Goal: Task Accomplishment & Management: Complete application form

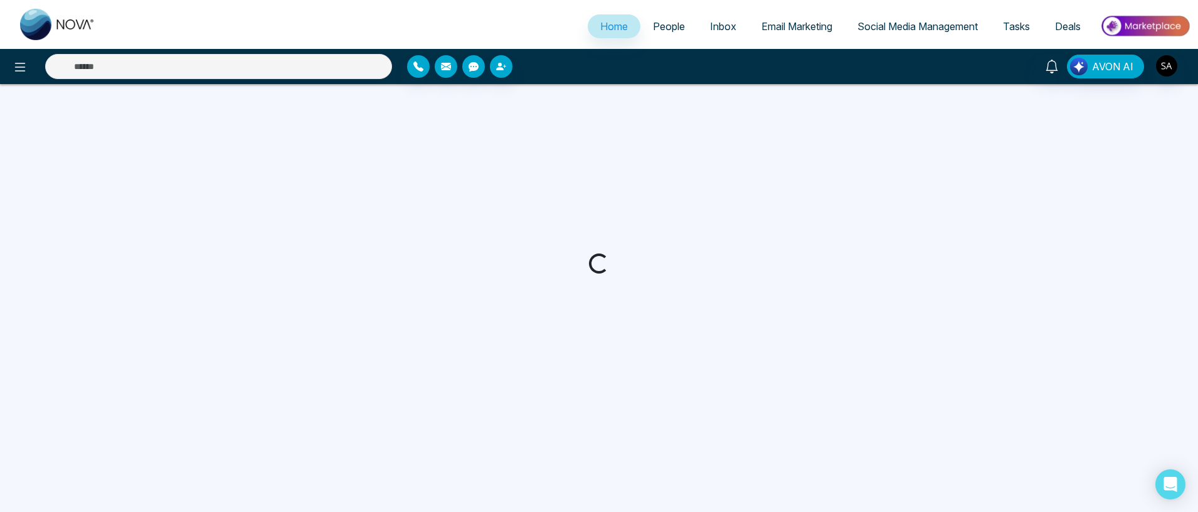
select select "*"
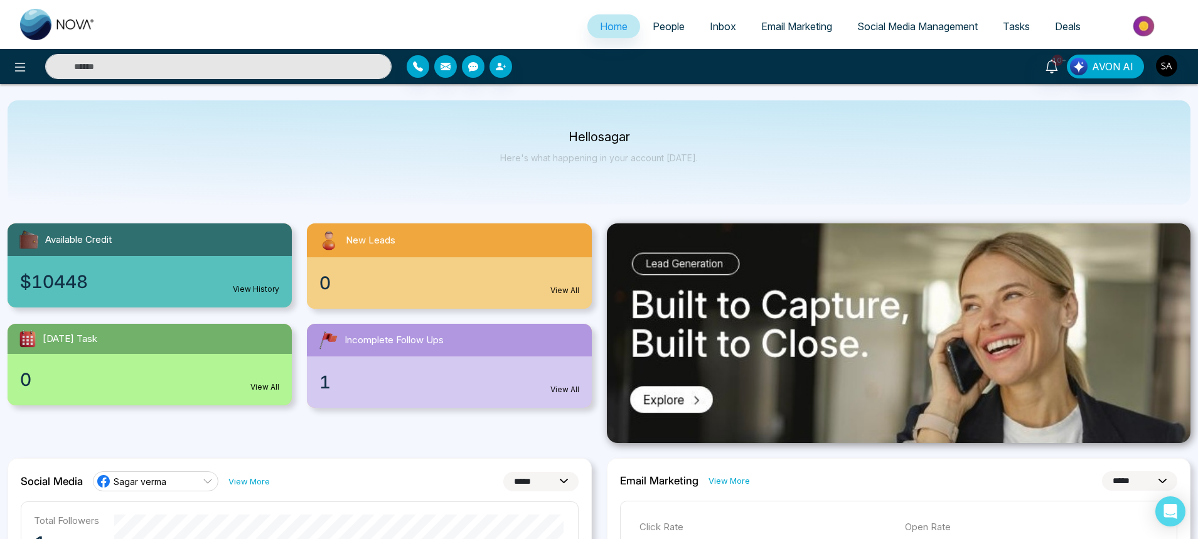
click at [669, 35] on link "People" at bounding box center [668, 26] width 57 height 24
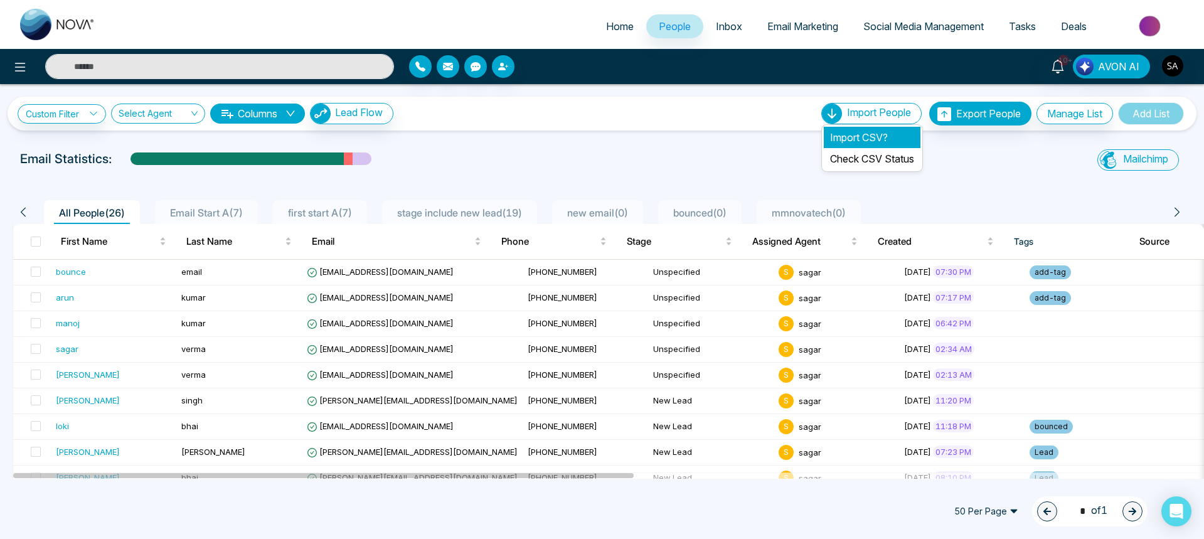
click at [849, 141] on li "Import CSV?" at bounding box center [872, 137] width 97 height 21
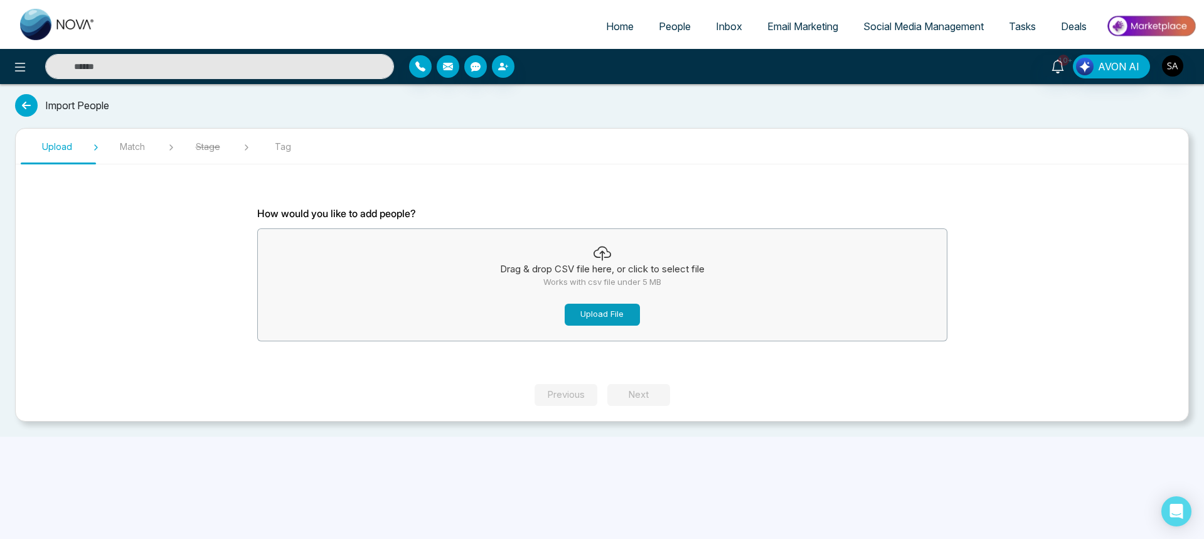
click at [611, 312] on button "Upload File" at bounding box center [602, 315] width 75 height 22
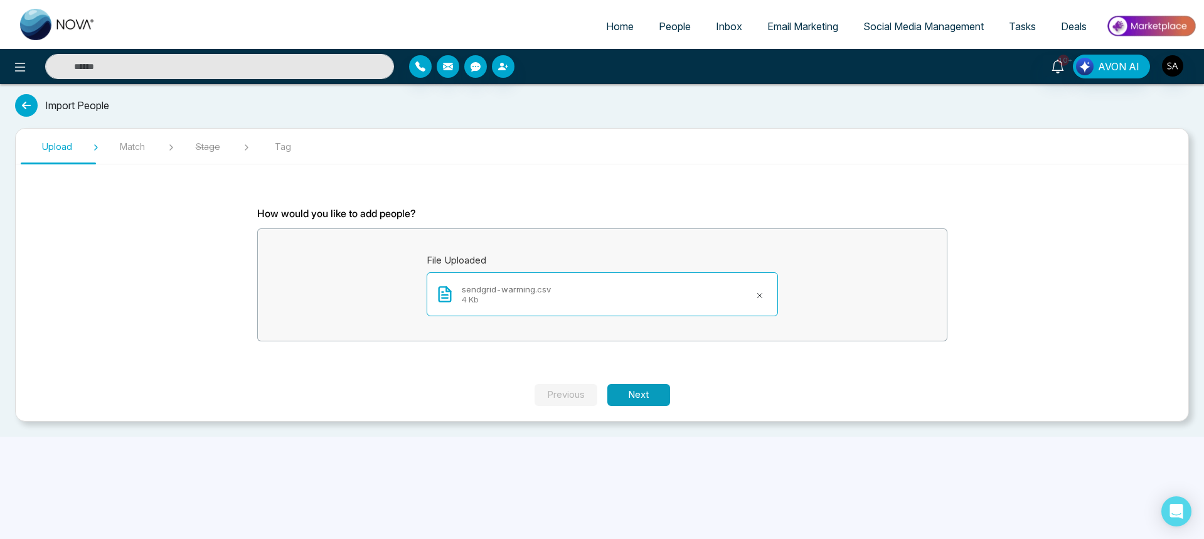
click at [652, 399] on button "Next" at bounding box center [638, 395] width 63 height 22
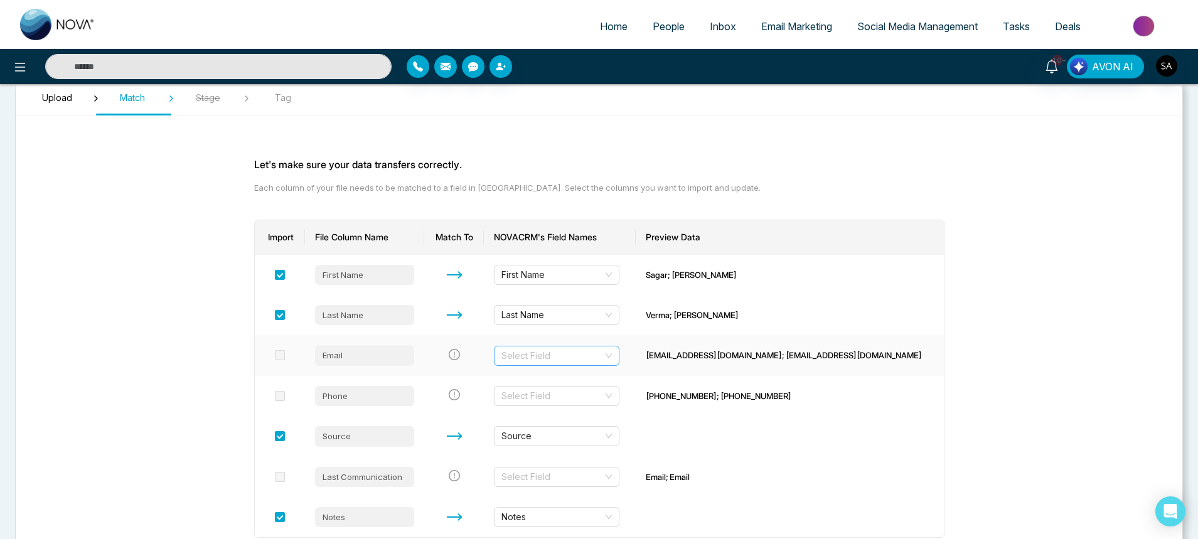
scroll to position [75, 0]
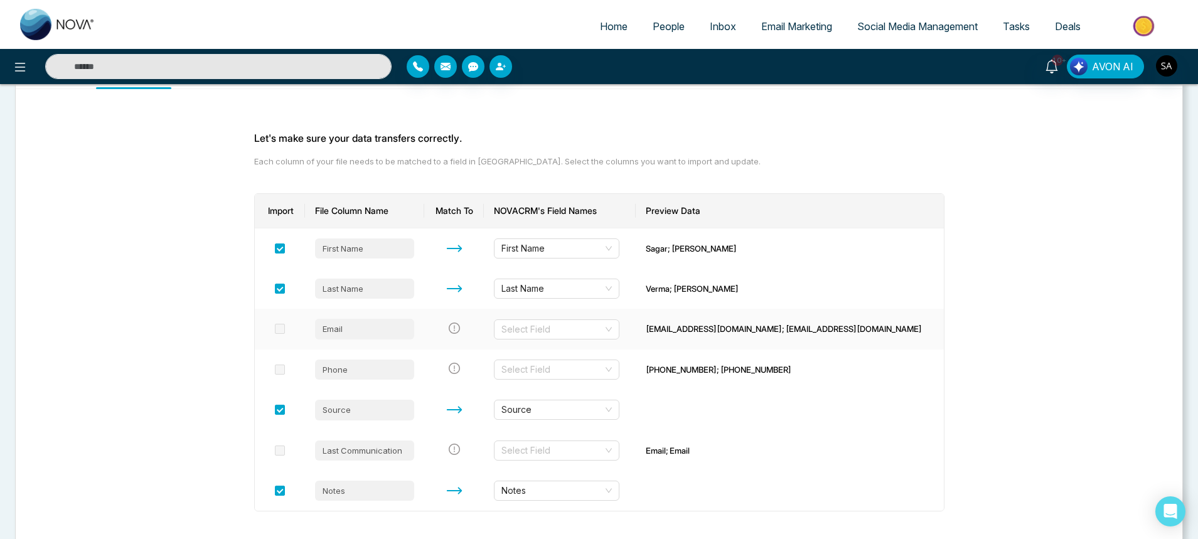
click at [285, 333] on span at bounding box center [280, 329] width 10 height 10
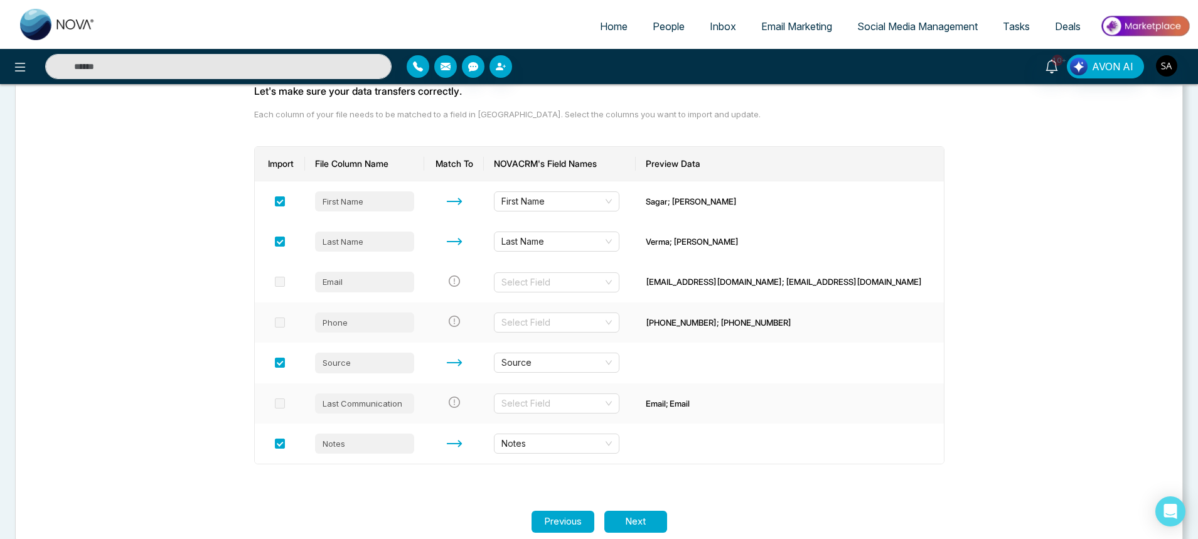
scroll to position [147, 0]
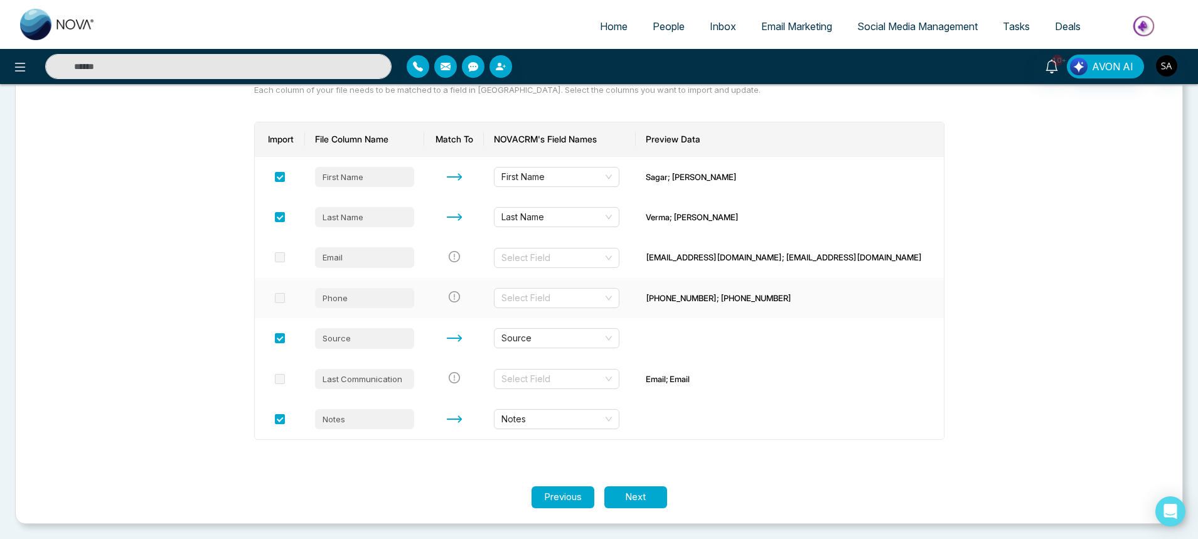
click at [282, 296] on span at bounding box center [280, 298] width 10 height 10
click at [654, 492] on button "Next" at bounding box center [635, 497] width 63 height 22
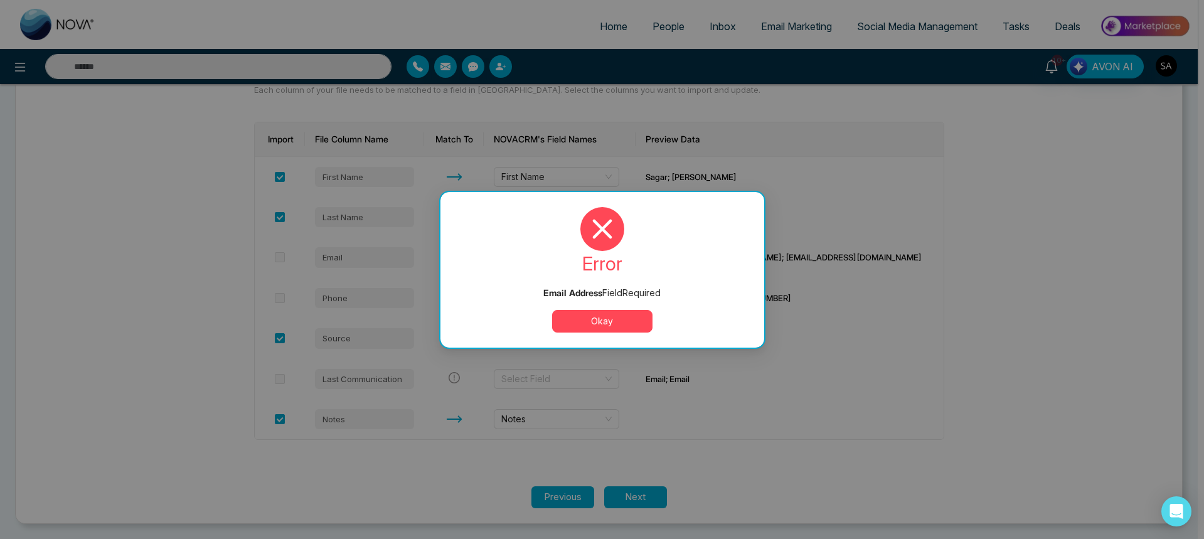
click at [617, 329] on button "Okay" at bounding box center [602, 321] width 100 height 23
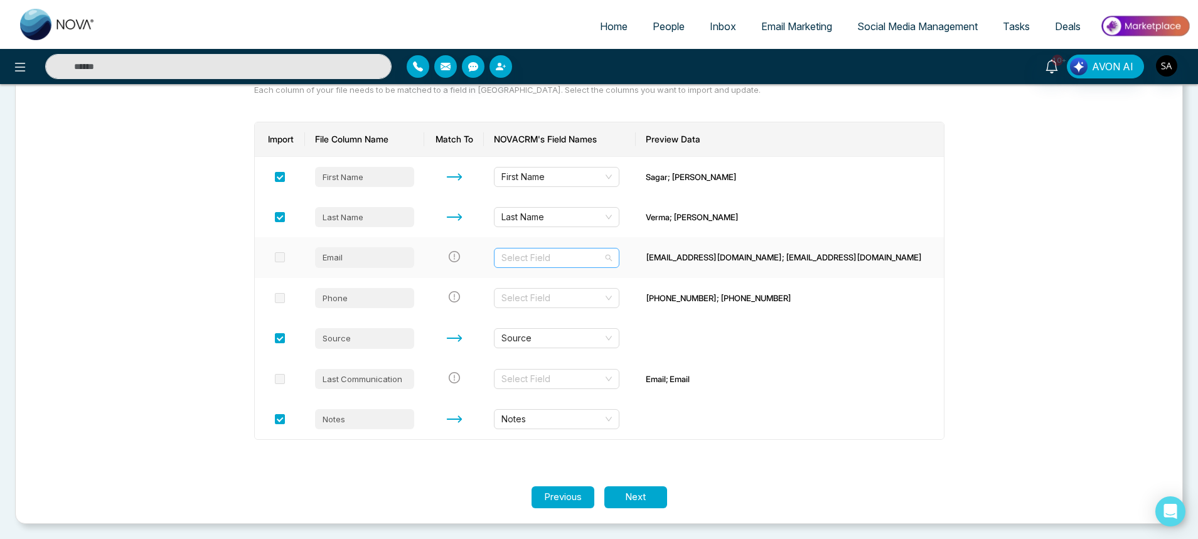
click at [603, 262] on input "search" at bounding box center [552, 257] width 102 height 19
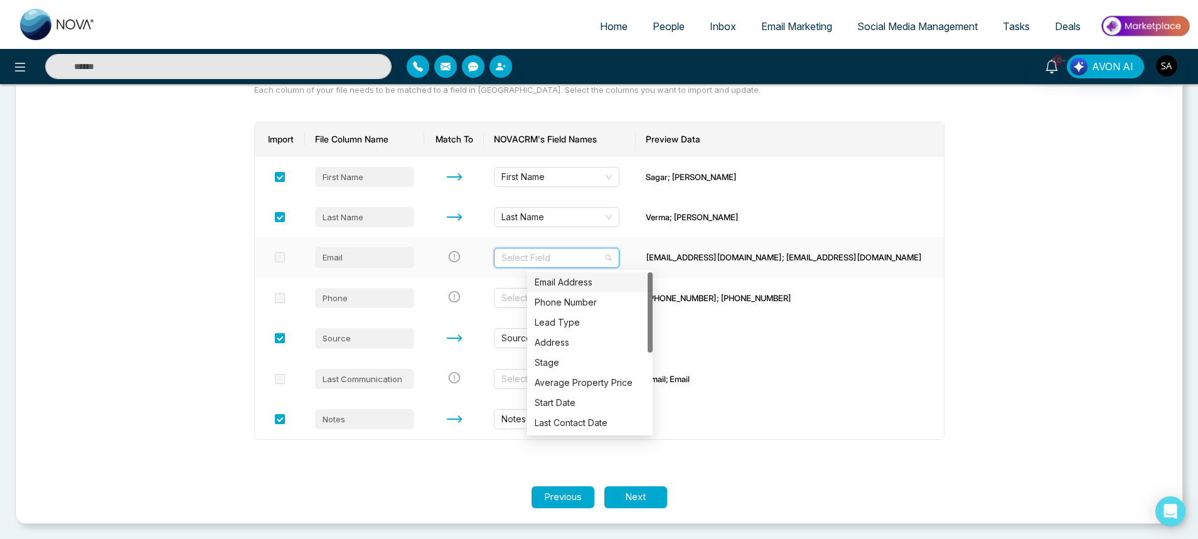
click at [595, 279] on div "Email Address" at bounding box center [589, 282] width 110 height 14
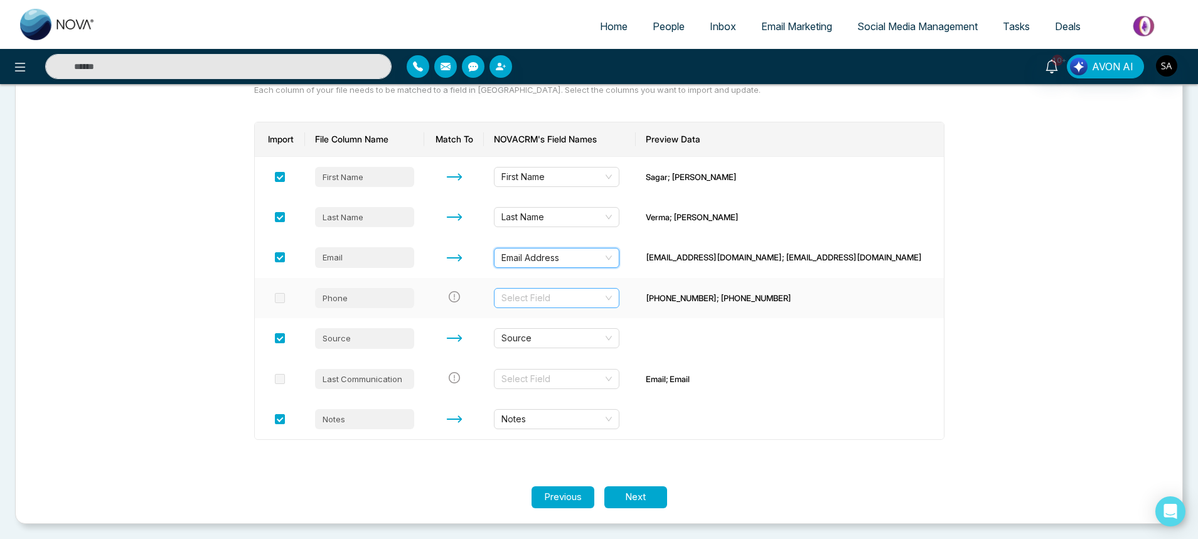
click at [581, 299] on input "search" at bounding box center [552, 298] width 102 height 19
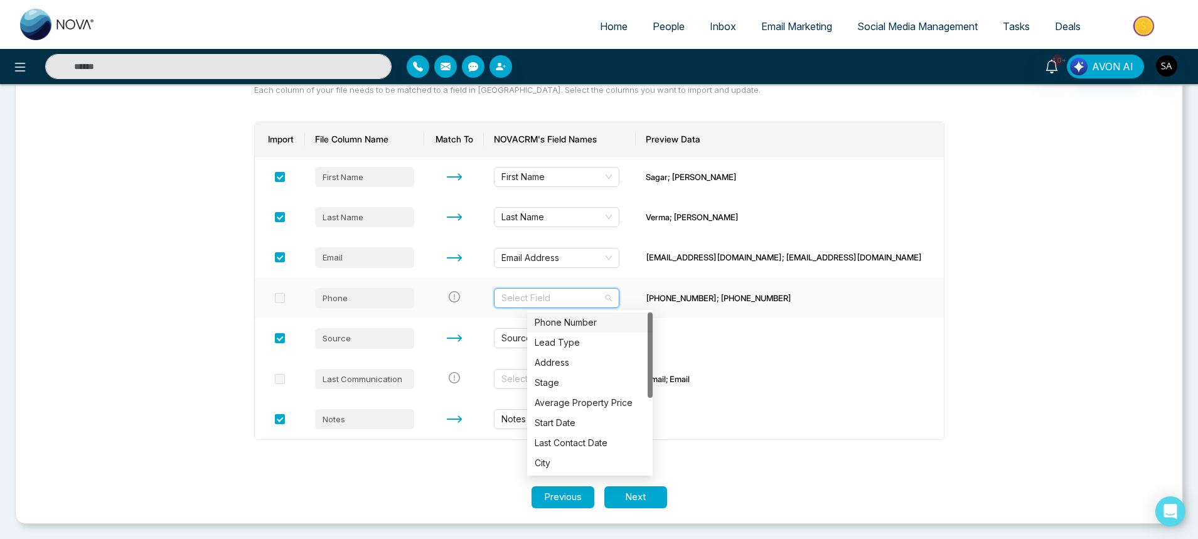
click at [582, 322] on div "Phone Number" at bounding box center [589, 323] width 110 height 14
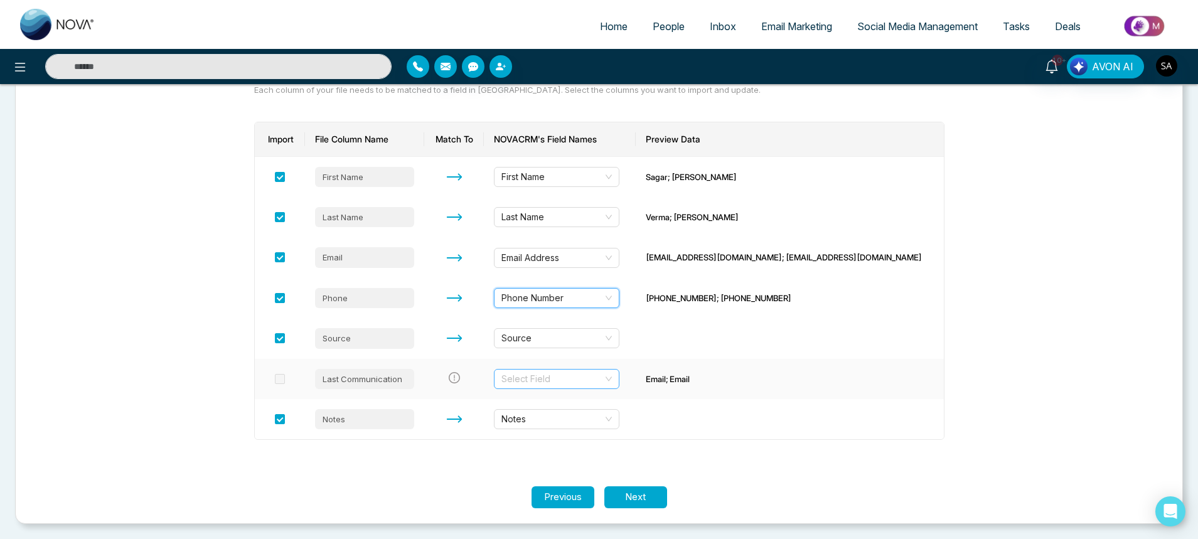
click at [587, 382] on input "search" at bounding box center [552, 378] width 102 height 19
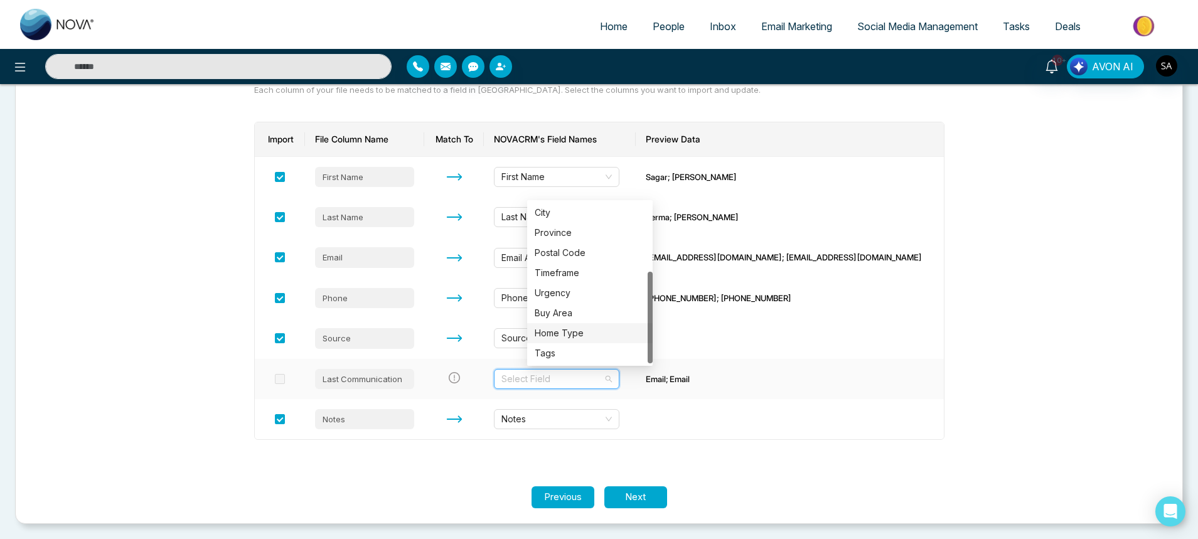
scroll to position [0, 0]
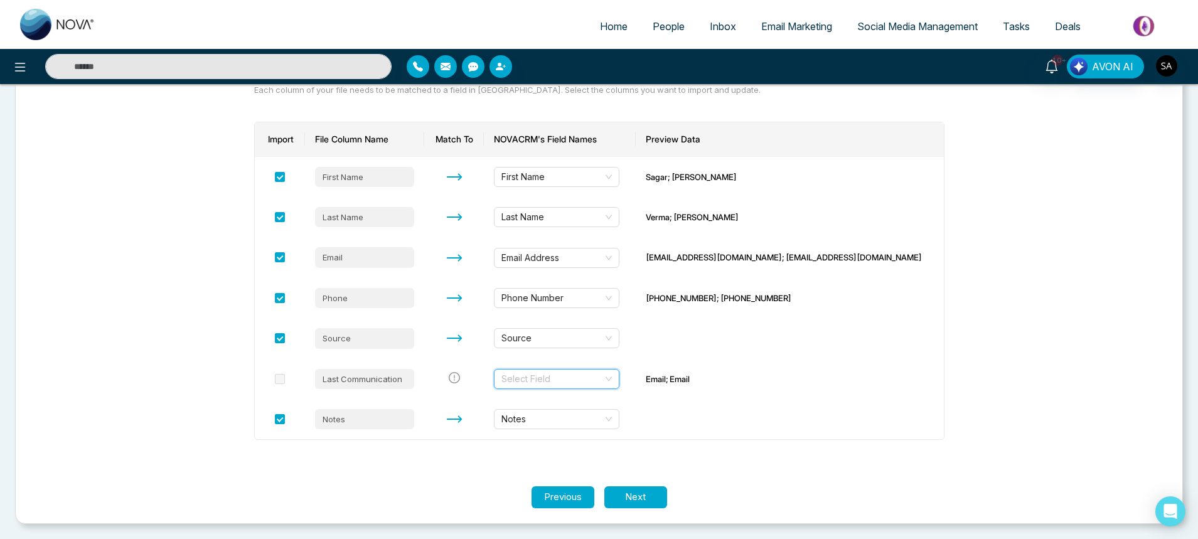
click at [1171, 380] on section "Upload Match Stage Tag Let's make sure your data transfers correctly. Each colu…" at bounding box center [598, 252] width 1167 height 543
click at [634, 502] on button "Next" at bounding box center [635, 497] width 63 height 22
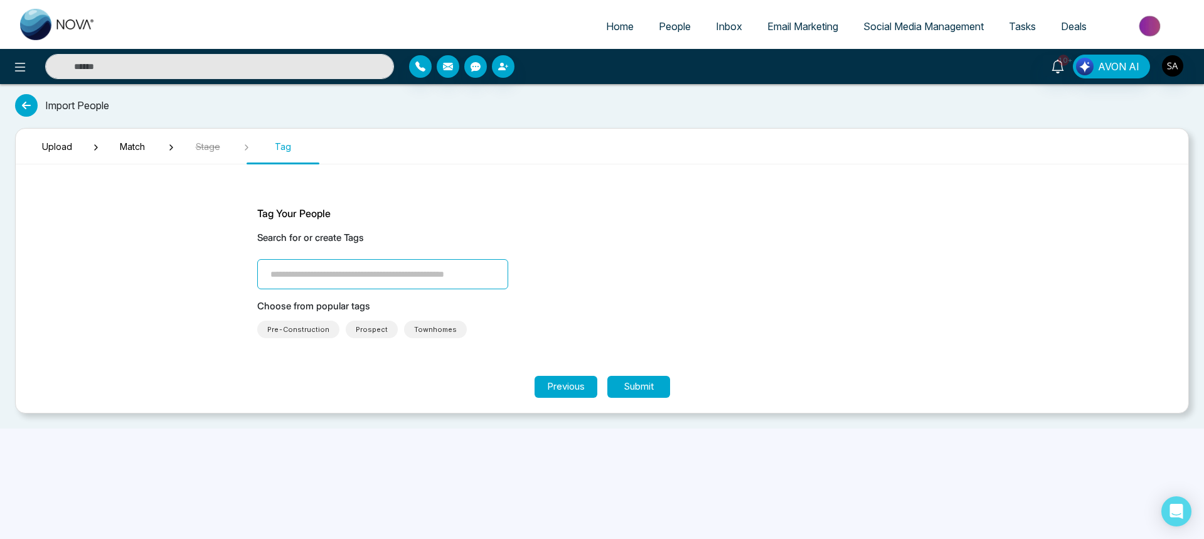
click at [322, 279] on input "search" at bounding box center [382, 274] width 251 height 30
type input "*"
paste input "**********"
type input "**********"
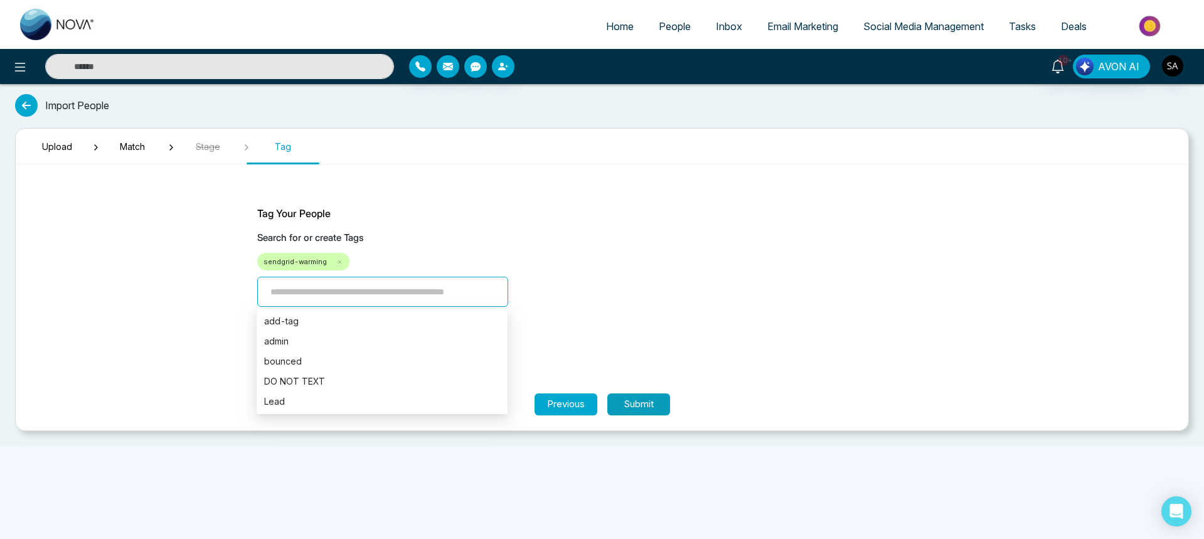
click at [629, 408] on button "Submit" at bounding box center [638, 404] width 63 height 22
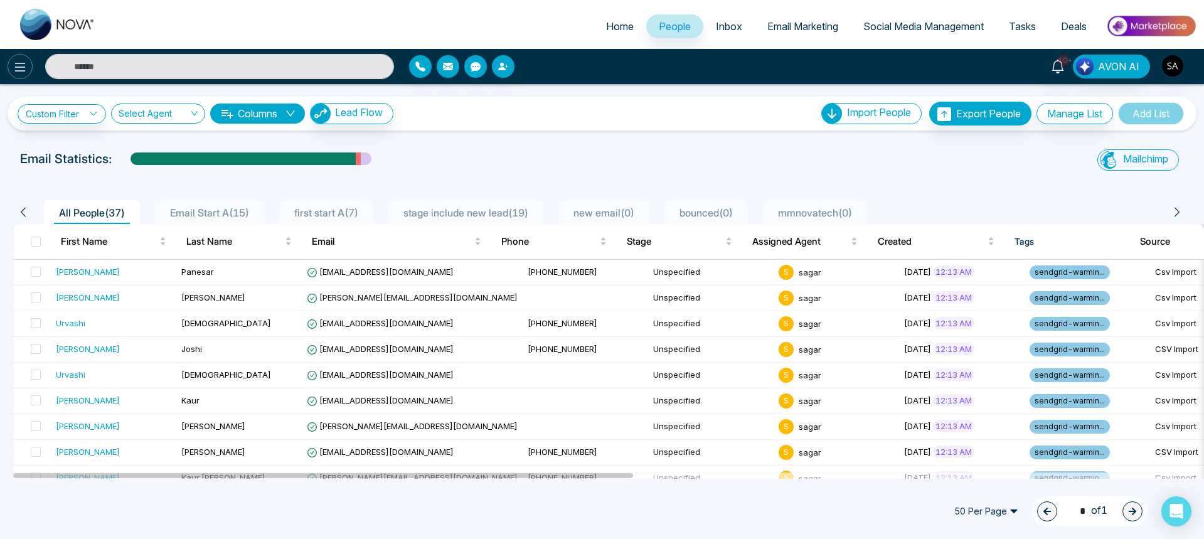
click at [27, 72] on icon at bounding box center [20, 67] width 15 height 15
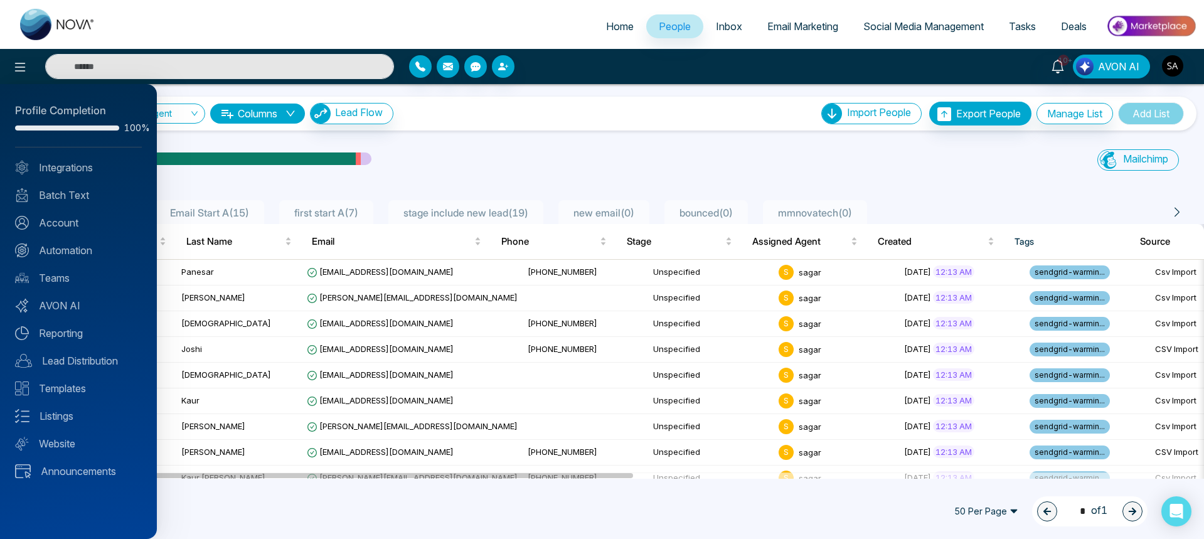
click at [716, 146] on div at bounding box center [602, 269] width 1204 height 539
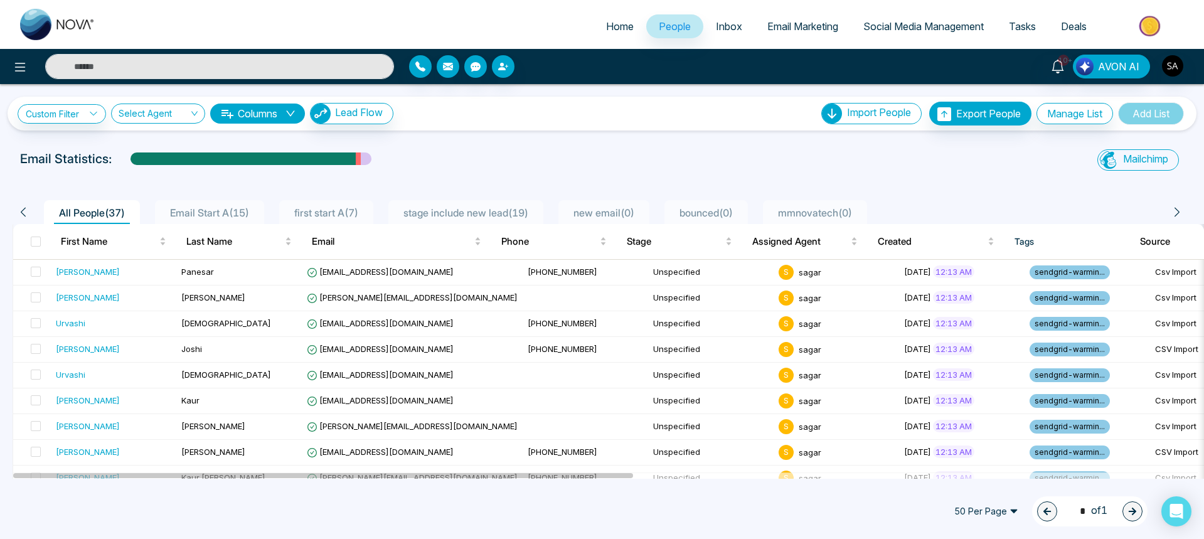
click at [100, 215] on span "All People ( 37 )" at bounding box center [92, 212] width 76 height 13
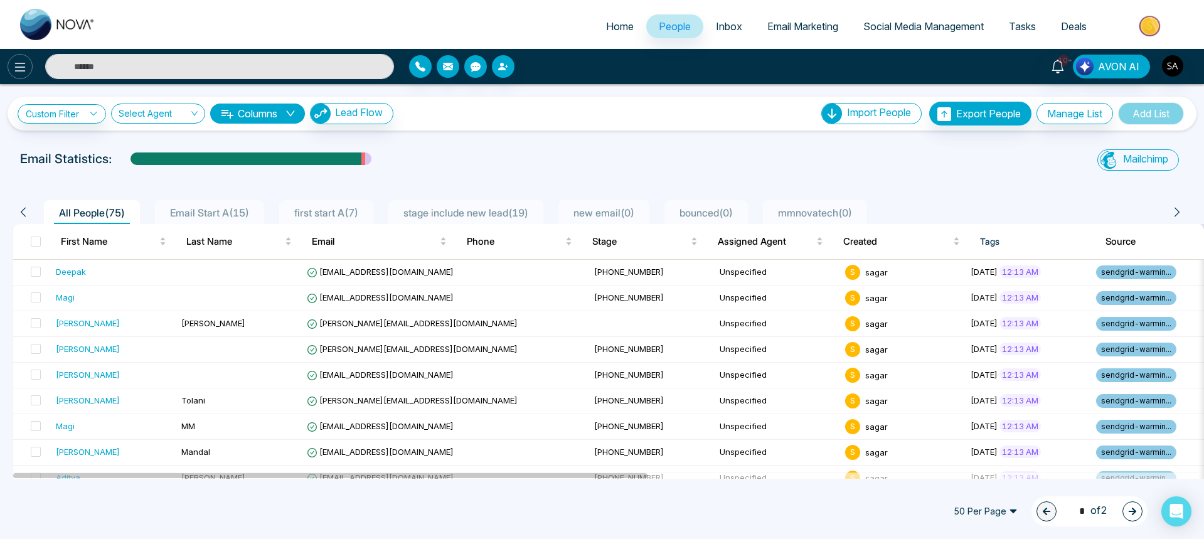
click at [24, 77] on button at bounding box center [20, 66] width 25 height 25
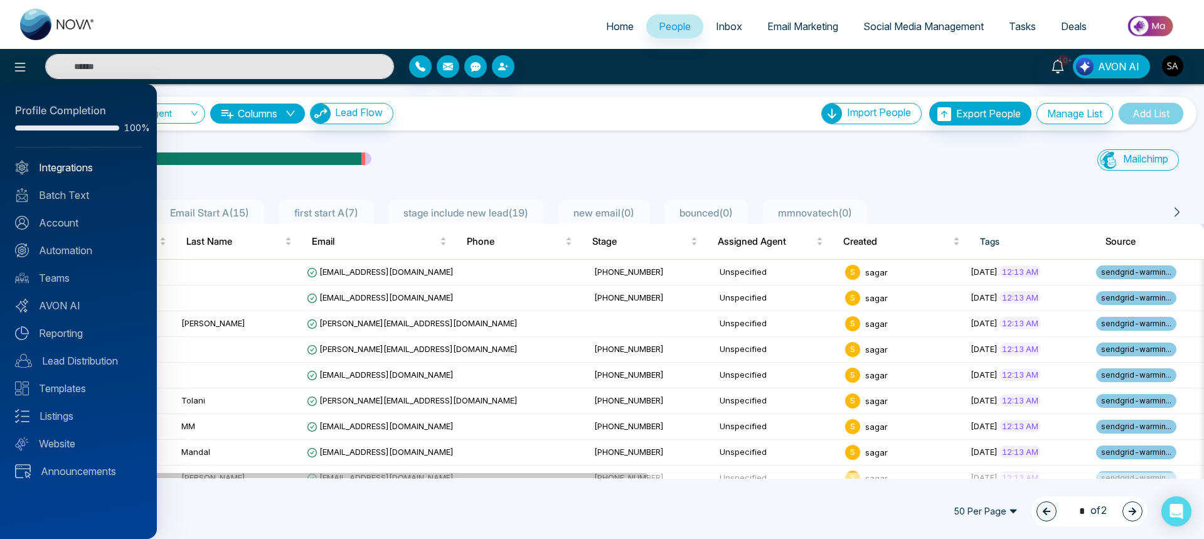
click at [57, 171] on link "Integrations" at bounding box center [78, 167] width 127 height 15
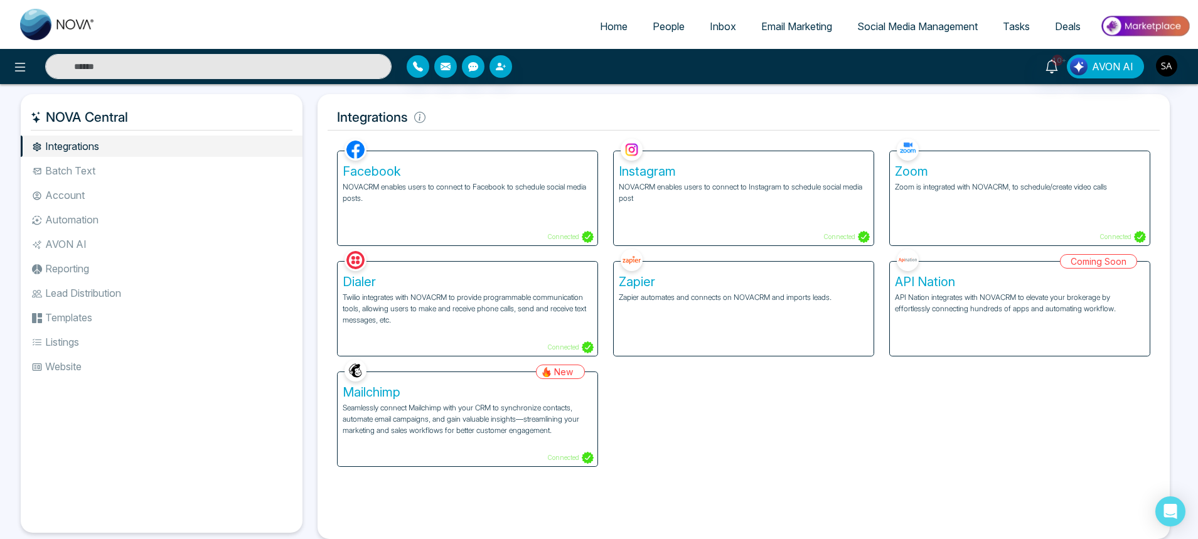
click at [541, 425] on p "Seamlessly connect Mailchimp with your CRM to synchronize contacts, automate em…" at bounding box center [468, 419] width 250 height 34
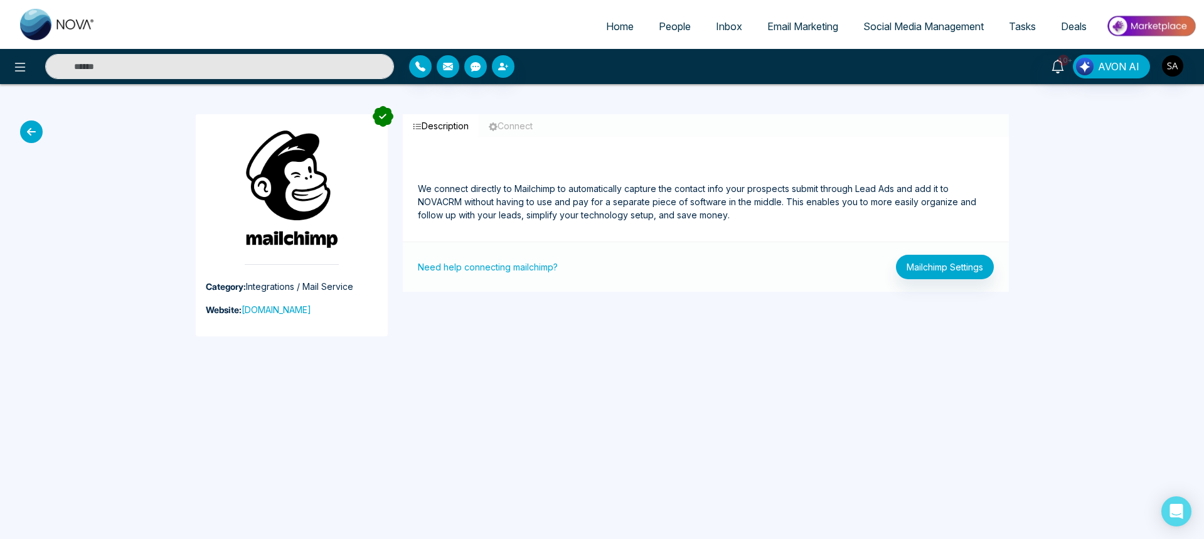
click at [782, 31] on span "Email Marketing" at bounding box center [802, 26] width 71 height 13
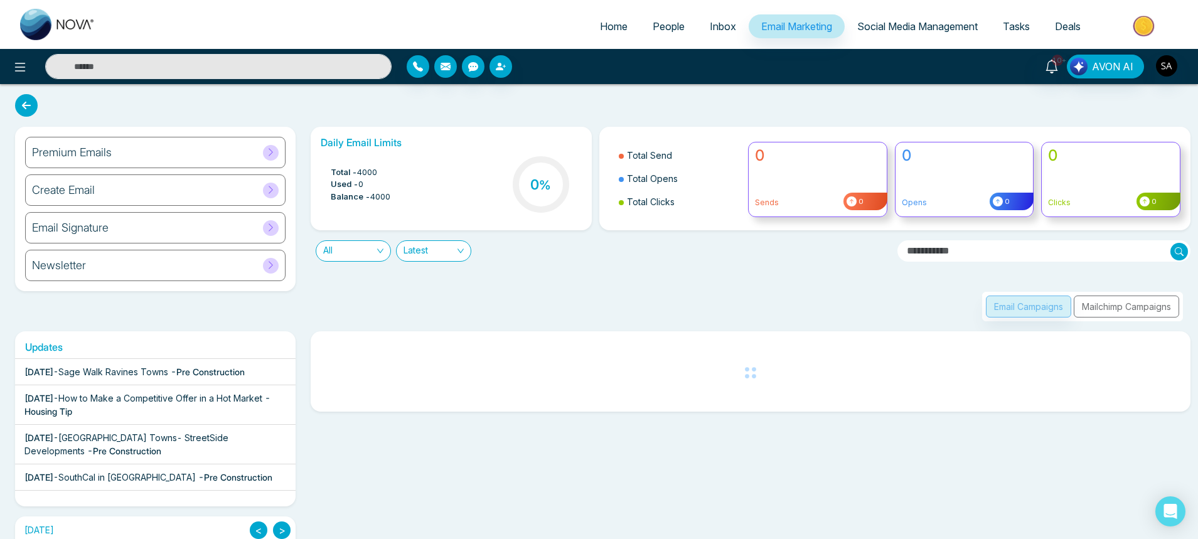
click at [1147, 308] on button "Mailchimp Campaigns" at bounding box center [1125, 306] width 105 height 22
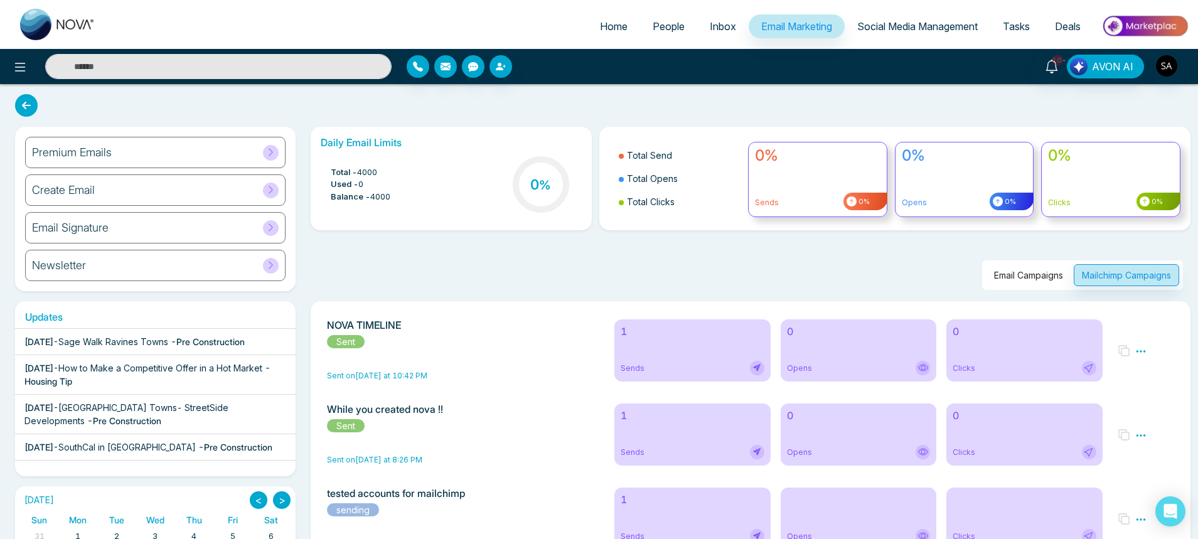
click at [652, 29] on span "People" at bounding box center [668, 26] width 32 height 13
